Goal: Transaction & Acquisition: Purchase product/service

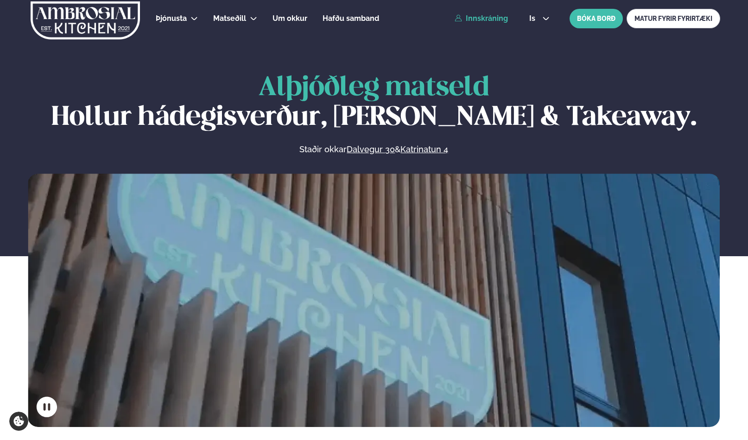
click at [474, 19] on link "Innskráning" at bounding box center [481, 18] width 53 height 8
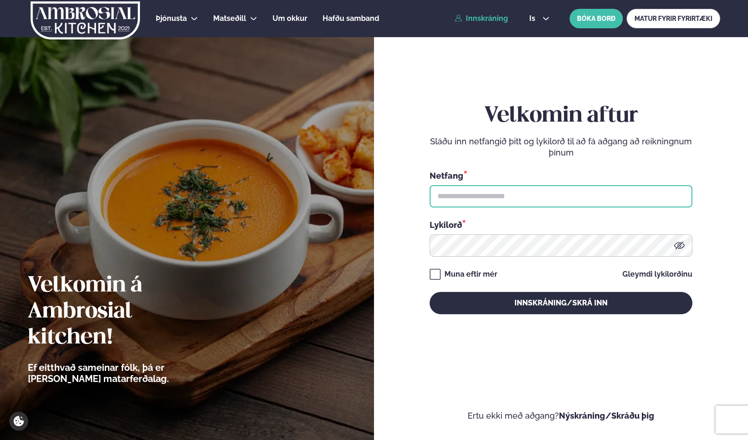
type input "**********"
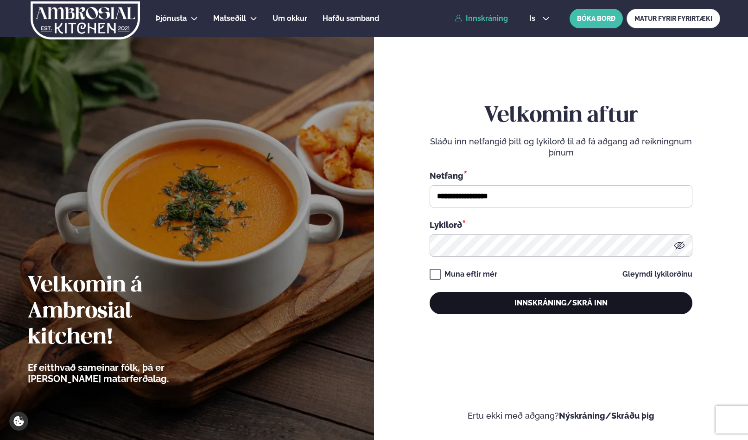
click at [479, 308] on button "Innskráning/Skrá inn" at bounding box center [561, 303] width 263 height 22
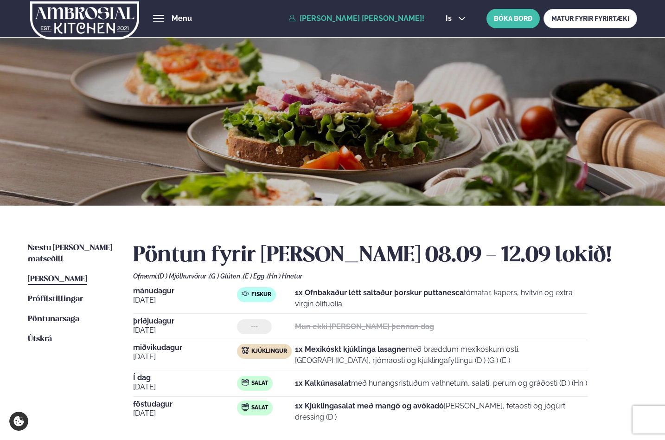
click at [82, 237] on div "Næstu [PERSON_NAME] matseðill Næsta vika [PERSON_NAME] matseðill [PERSON_NAME] …" at bounding box center [332, 355] width 665 height 300
click at [78, 249] on span "Næstu [PERSON_NAME] matseðill" at bounding box center [70, 253] width 84 height 19
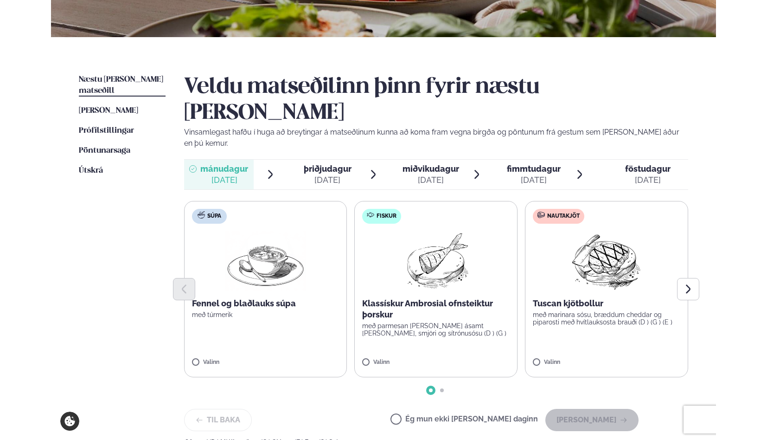
scroll to position [170, 0]
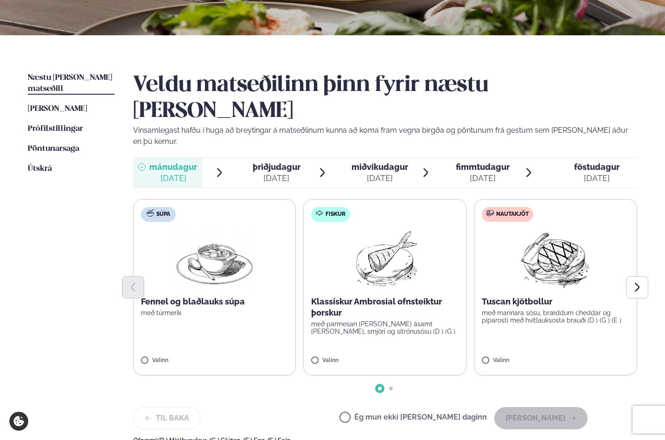
click at [333, 296] on div "Klassískur Ambrosial ofnsteiktur þorskur með parmesan [PERSON_NAME] ásamt [PERS…" at bounding box center [384, 315] width 147 height 39
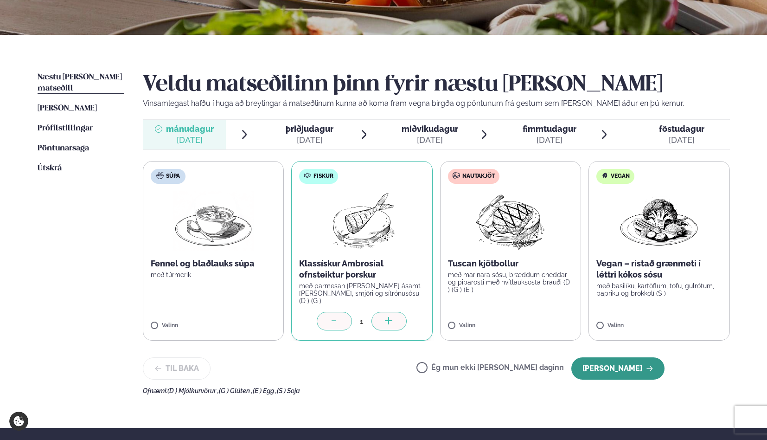
click at [642, 363] on button "[PERSON_NAME]" at bounding box center [617, 368] width 93 height 22
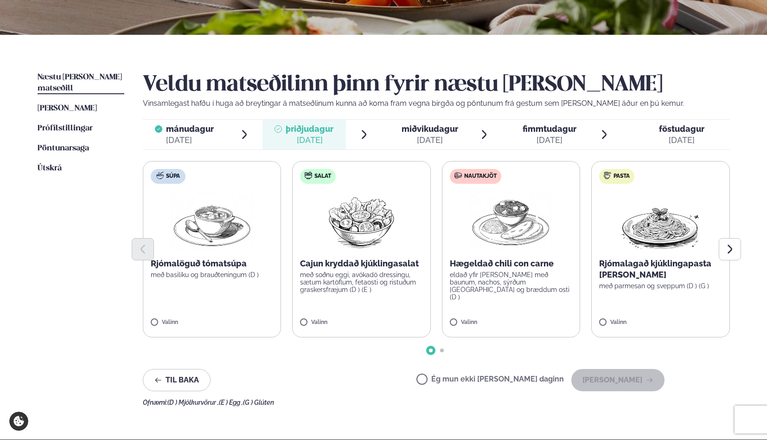
click at [527, 262] on p "Hægeldað chili con carne" at bounding box center [511, 263] width 123 height 11
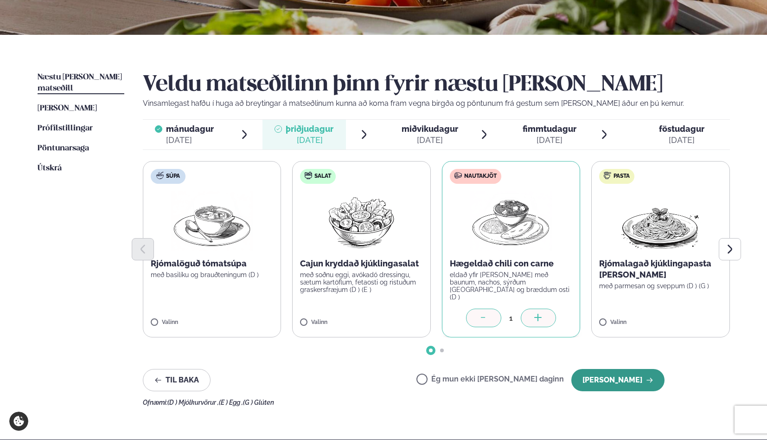
click at [636, 376] on button "[PERSON_NAME]" at bounding box center [617, 380] width 93 height 22
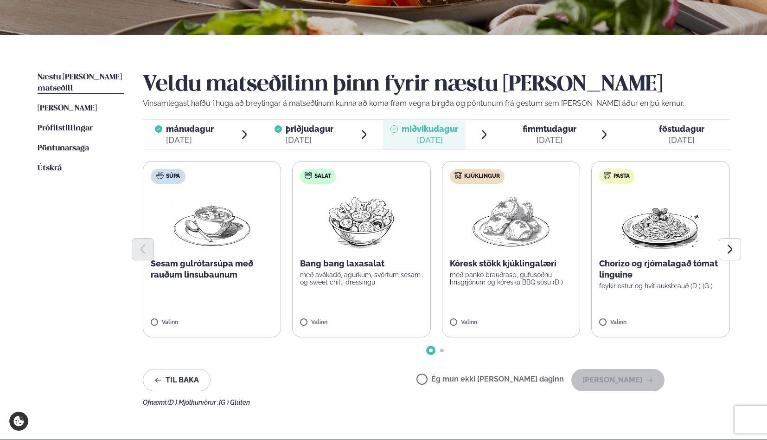
click at [536, 264] on p "Kóresk stökk kjúklingalæri" at bounding box center [511, 263] width 123 height 11
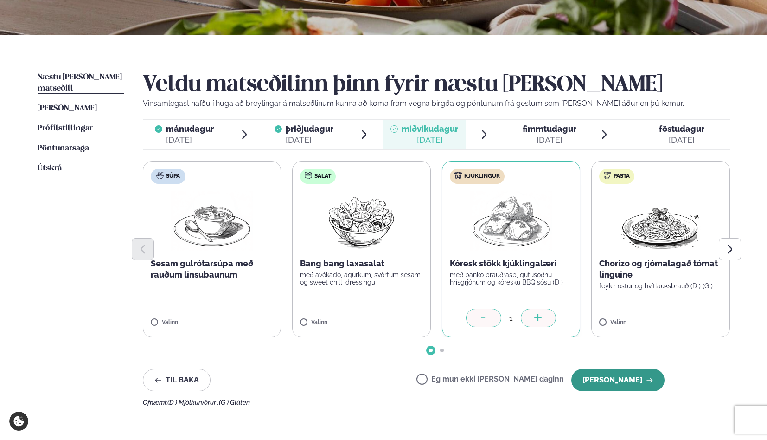
click at [637, 377] on button "[PERSON_NAME]" at bounding box center [617, 380] width 93 height 22
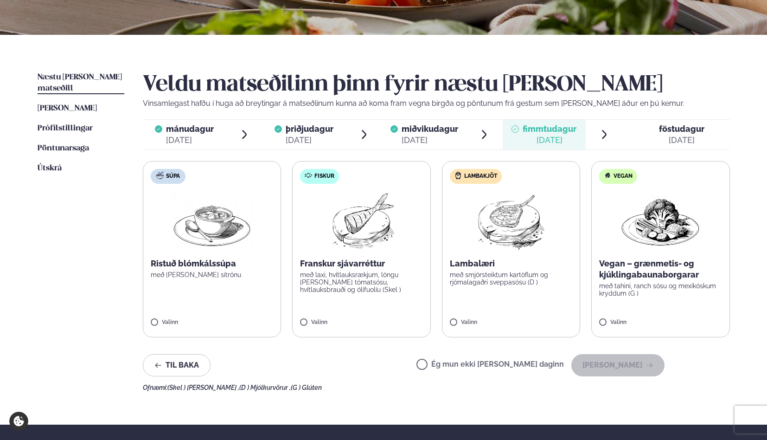
click at [551, 292] on label "Lambakjöt Lambalæri með smjörsteiktum kartöflum og rjómalagaðri sveppasósu (D )…" at bounding box center [511, 249] width 139 height 176
click at [615, 360] on button "[PERSON_NAME]" at bounding box center [617, 365] width 93 height 22
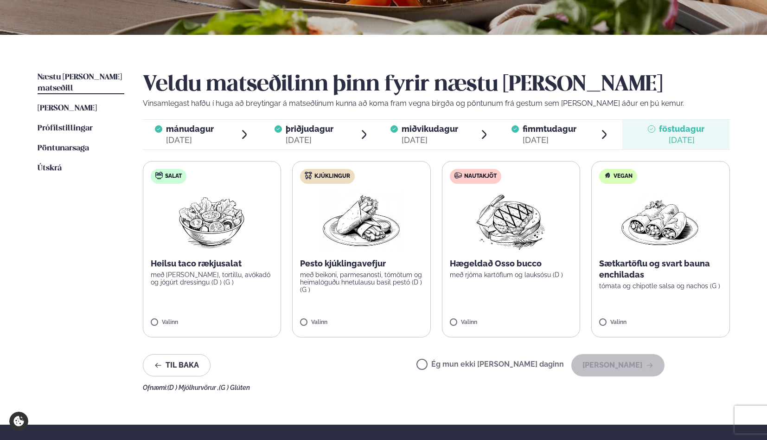
click at [372, 261] on p "Pesto kjúklingavefjur" at bounding box center [361, 263] width 123 height 11
click at [636, 375] on button "[PERSON_NAME]" at bounding box center [617, 365] width 93 height 22
